Goal: Task Accomplishment & Management: Complete application form

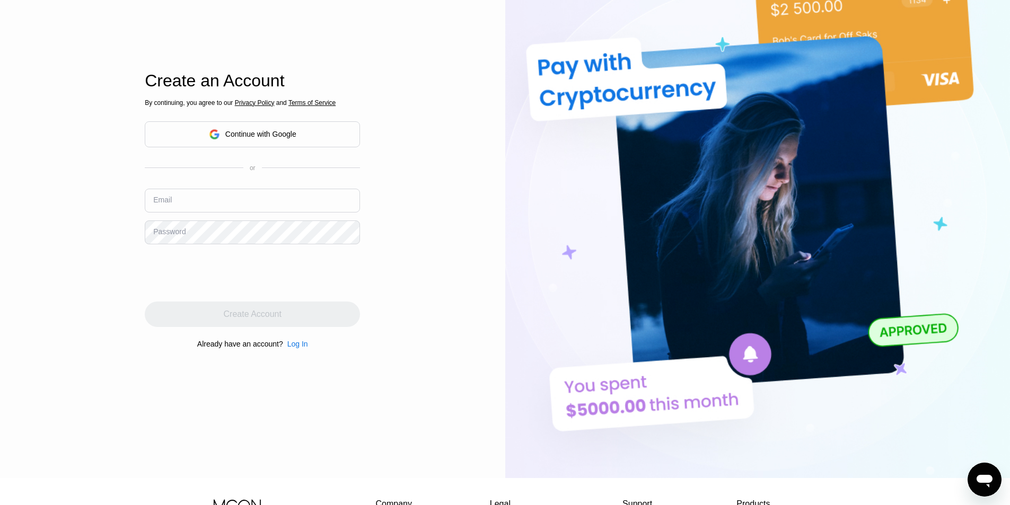
scroll to position [55, 0]
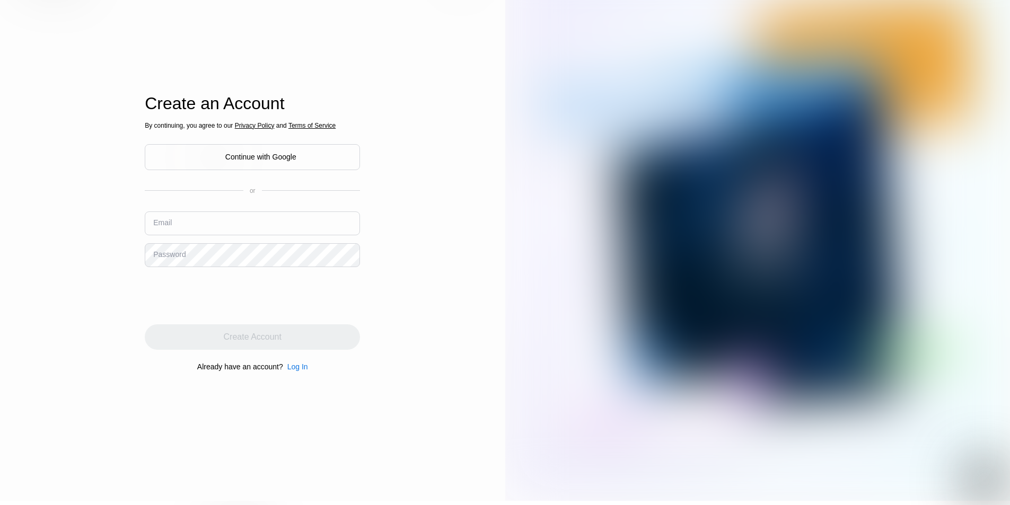
click at [223, 155] on div "Continue with Google" at bounding box center [252, 157] width 87 height 16
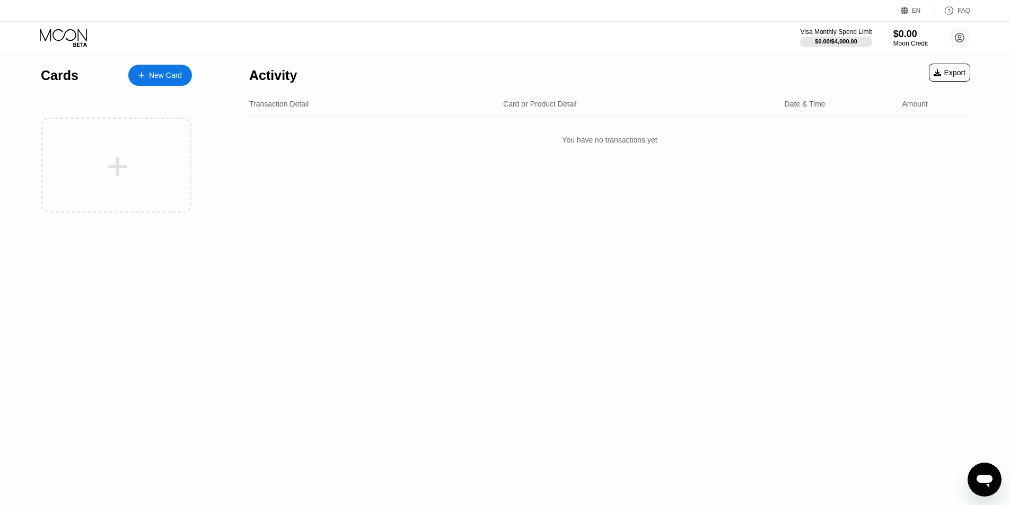
click at [162, 81] on div "New Card" at bounding box center [160, 75] width 64 height 21
